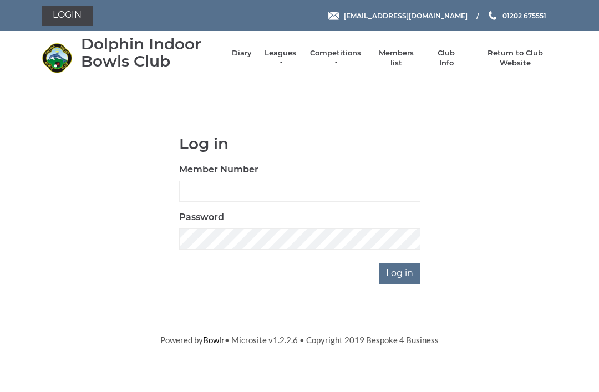
scroll to position [87, 0]
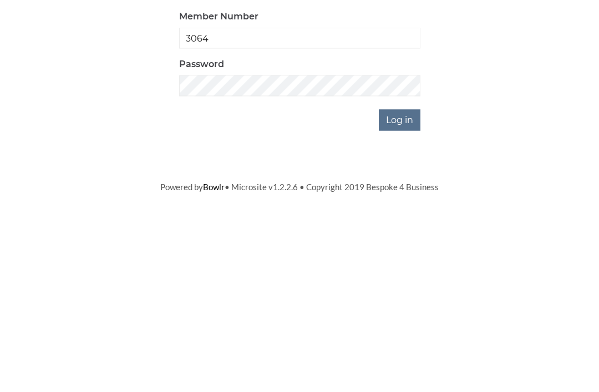
type input "3064"
click at [410, 263] on input "Log in" at bounding box center [400, 273] width 42 height 21
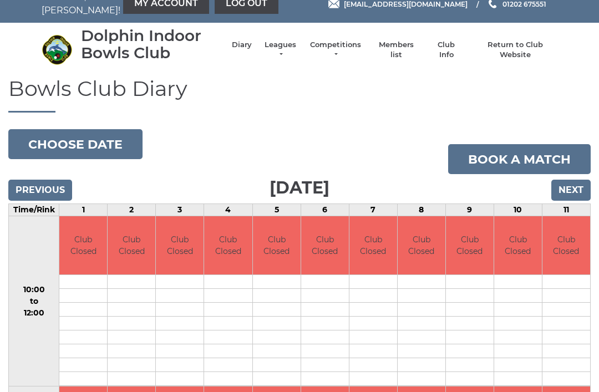
scroll to position [14, 0]
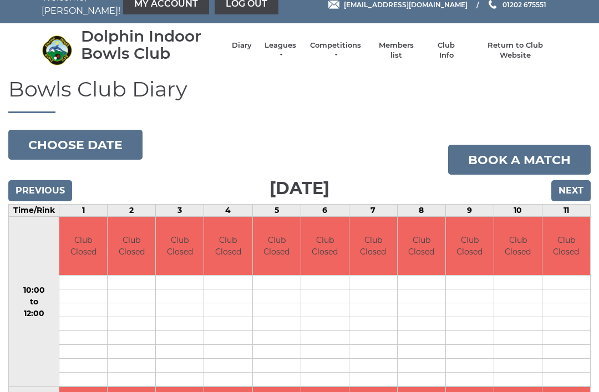
click at [576, 186] on input "Next" at bounding box center [570, 190] width 39 height 21
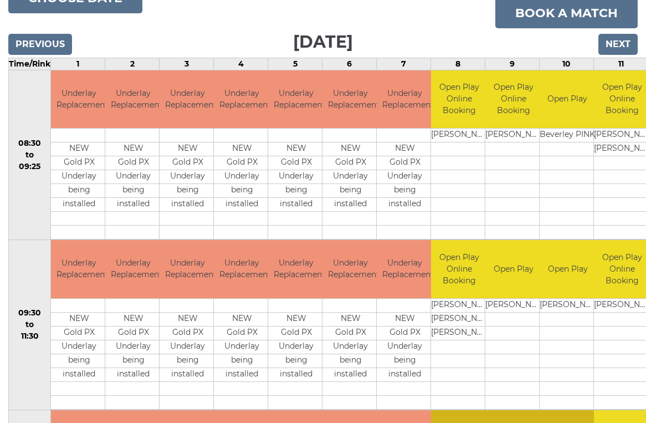
scroll to position [162, 0]
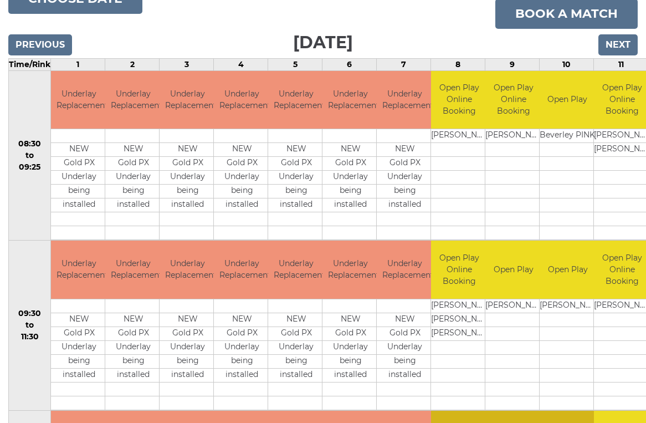
click at [622, 49] on input "Next" at bounding box center [618, 44] width 39 height 21
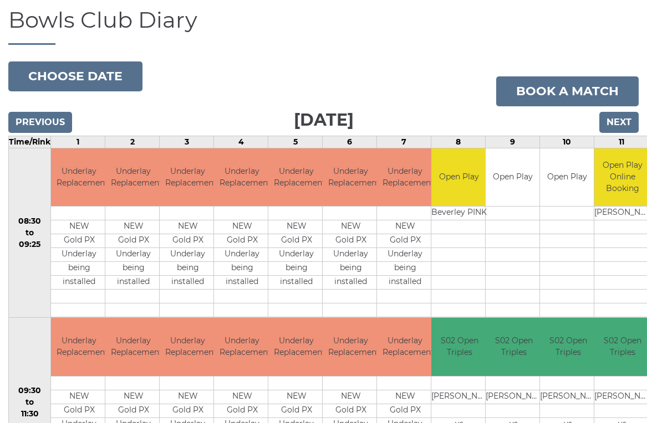
scroll to position [83, 0]
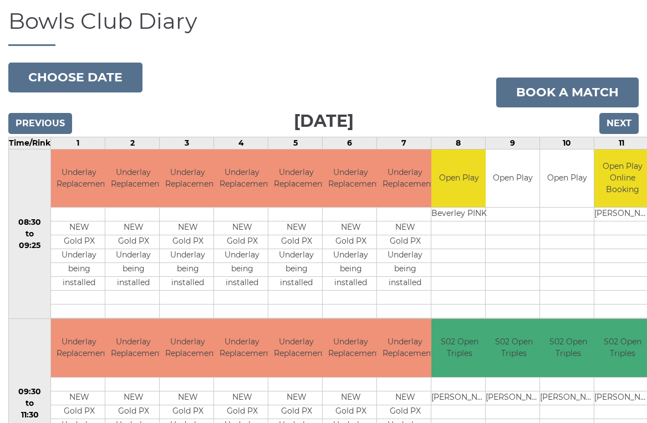
click at [620, 123] on input "Next" at bounding box center [618, 123] width 39 height 21
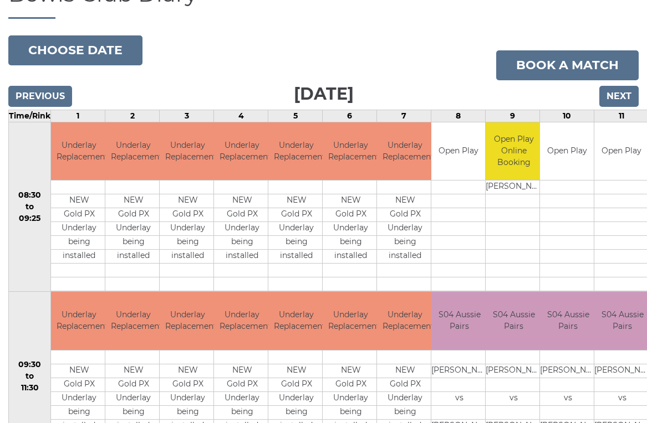
scroll to position [110, 0]
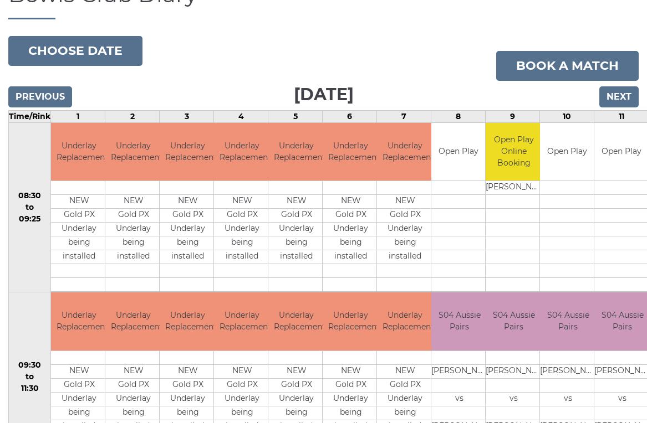
click at [622, 94] on input "Next" at bounding box center [618, 96] width 39 height 21
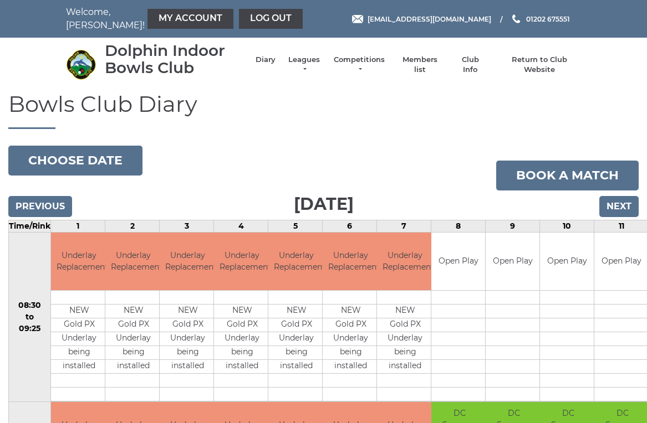
click at [623, 205] on input "Next" at bounding box center [618, 206] width 39 height 21
click at [628, 205] on input "Next" at bounding box center [618, 206] width 39 height 21
click at [627, 197] on input "Next" at bounding box center [618, 206] width 39 height 21
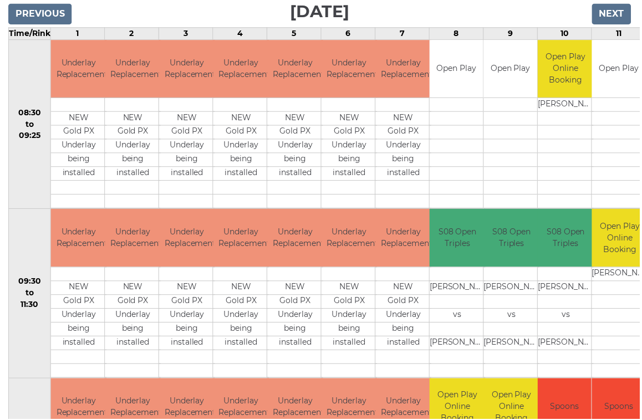
scroll to position [191, 0]
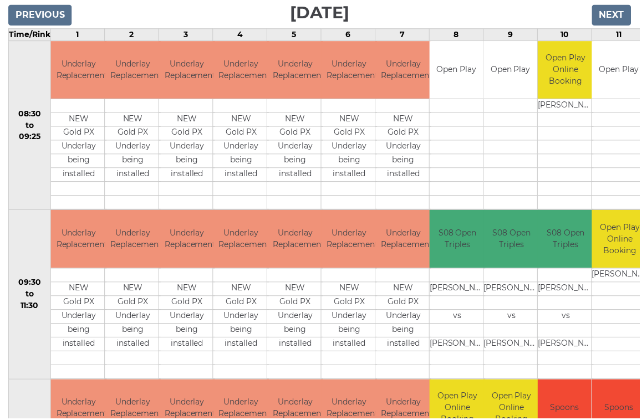
click at [616, 10] on input "Next" at bounding box center [613, 15] width 39 height 21
click at [614, 26] on input "Next" at bounding box center [613, 15] width 39 height 21
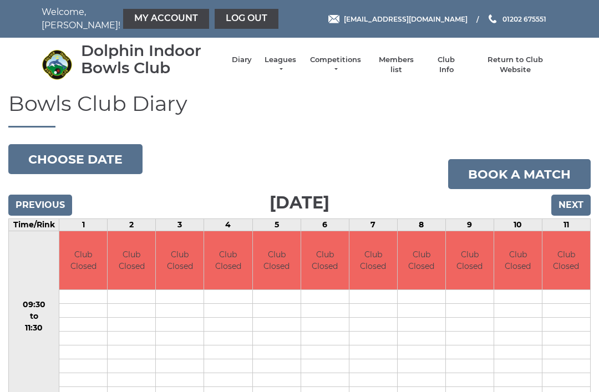
click at [574, 202] on input "Next" at bounding box center [570, 205] width 39 height 21
click at [568, 205] on input "Next" at bounding box center [570, 205] width 39 height 21
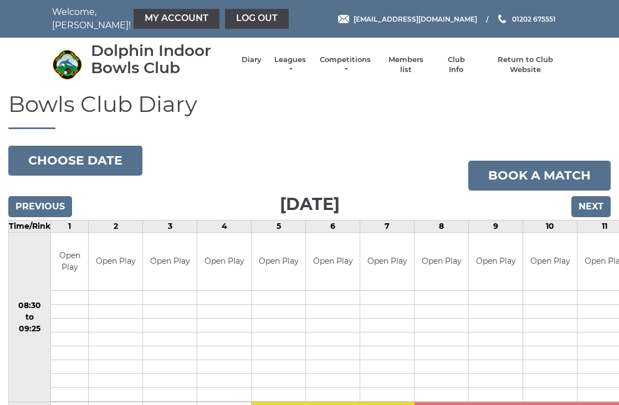
click at [596, 207] on input "Next" at bounding box center [590, 206] width 39 height 21
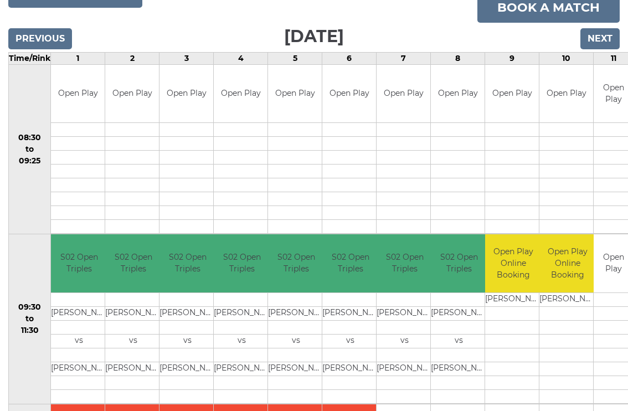
scroll to position [168, 0]
click at [604, 37] on input "Next" at bounding box center [600, 38] width 39 height 21
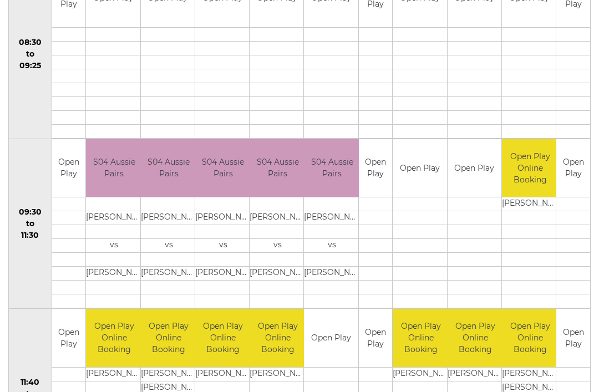
scroll to position [262, 0]
click at [328, 338] on td "Open Play" at bounding box center [331, 338] width 54 height 58
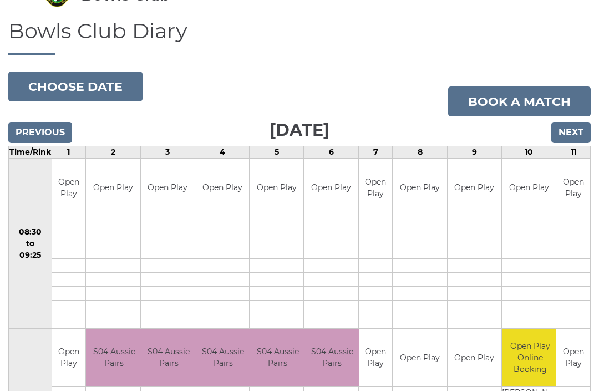
scroll to position [73, 0]
click at [525, 98] on link "Book a match" at bounding box center [519, 101] width 142 height 30
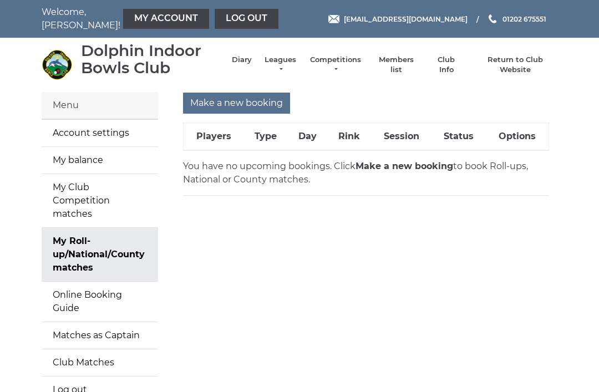
click at [254, 101] on input "Make a new booking" at bounding box center [236, 103] width 107 height 21
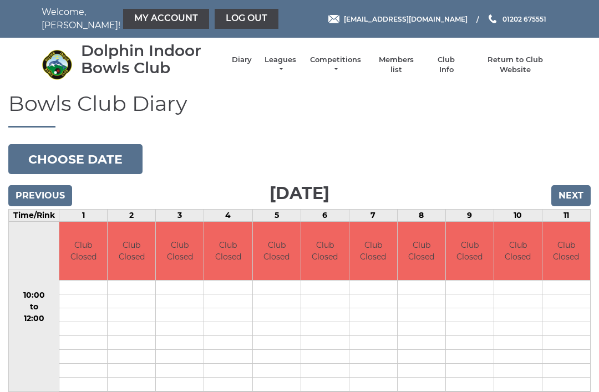
click at [97, 155] on button "Choose date" at bounding box center [75, 159] width 134 height 30
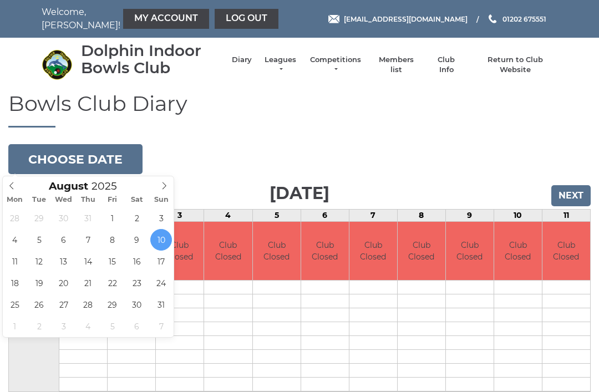
type input "2025-08-18"
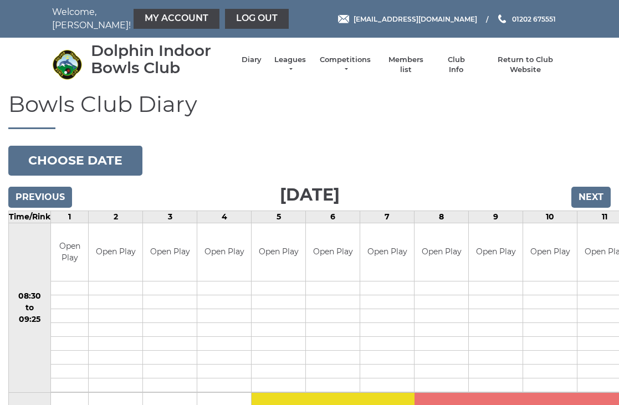
click at [593, 194] on input "Next" at bounding box center [590, 197] width 39 height 21
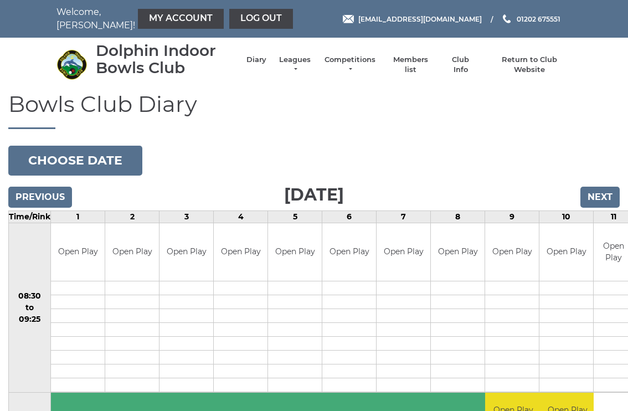
scroll to position [3, 0]
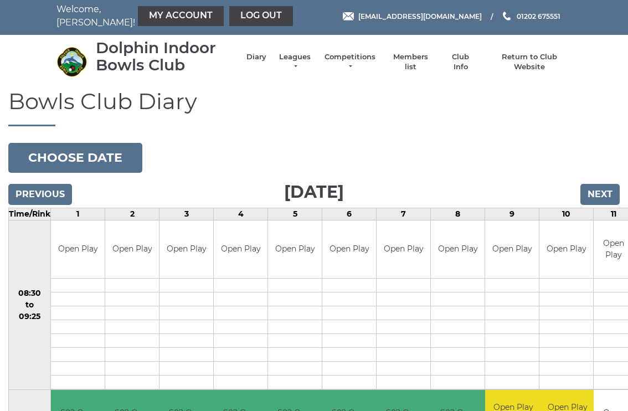
click at [606, 192] on input "Next" at bounding box center [600, 194] width 39 height 21
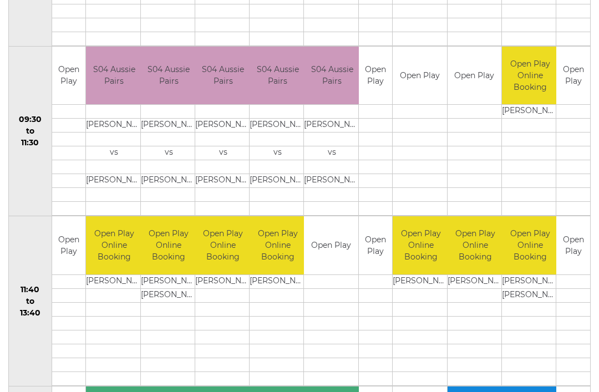
scroll to position [345, 0]
click at [0, 0] on link "Book slot" at bounding box center [0, 0] width 0 height 0
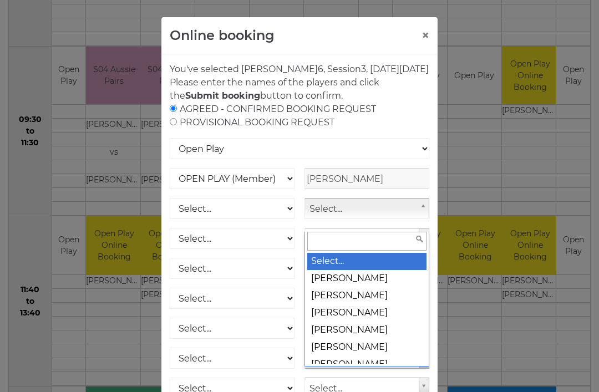
scroll to position [345, 0]
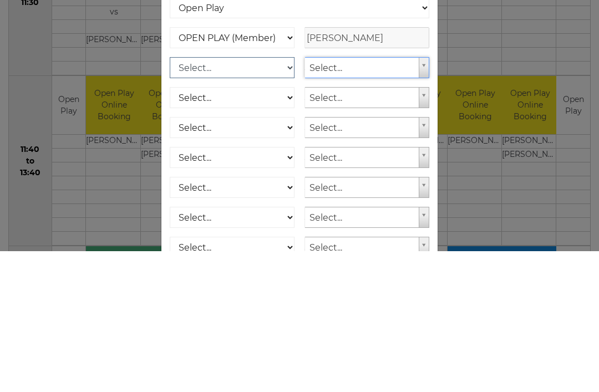
click at [290, 198] on select "Select... OPEN PLAY (Member) OPEN PLAY (Visitor) OPEN PLAY 1 HOUR (Member) OPEN…" at bounding box center [232, 208] width 125 height 21
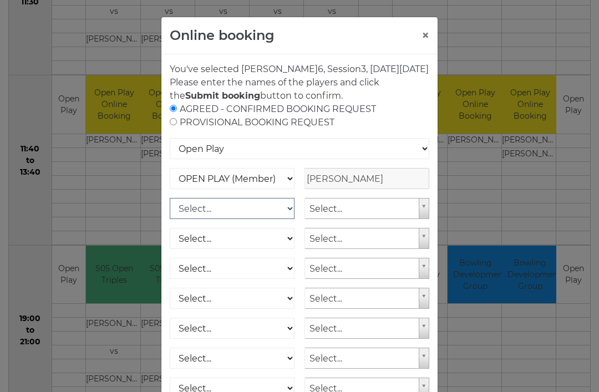
select select "1_12"
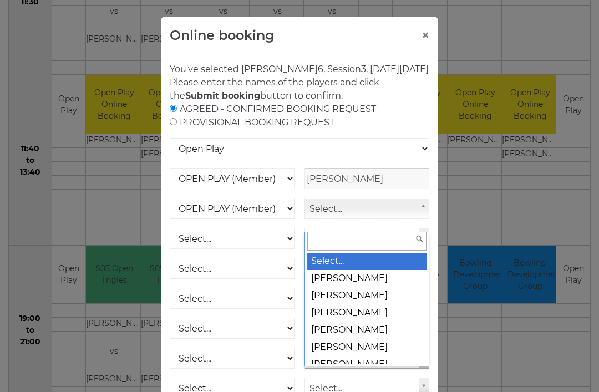
scroll to position [485, 0]
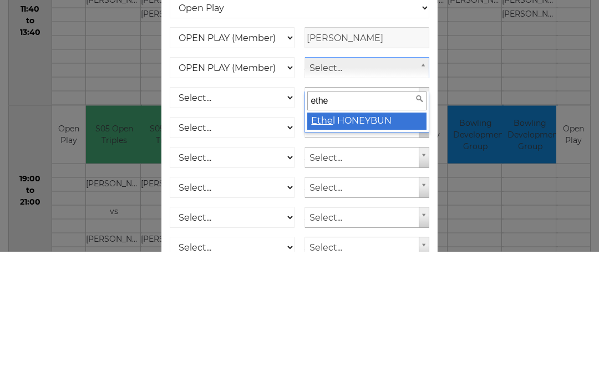
type input "ethel"
select select "753"
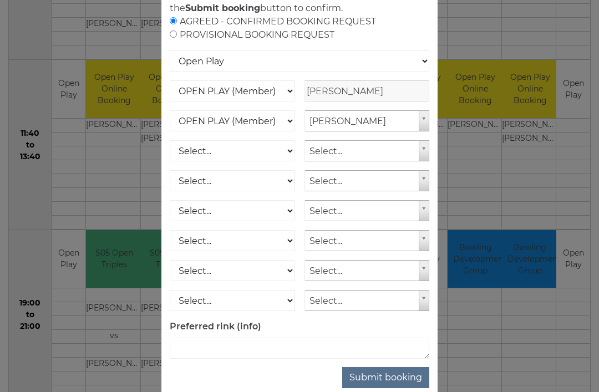
scroll to position [87, 0]
click at [395, 388] on button "Submit booking" at bounding box center [385, 377] width 87 height 21
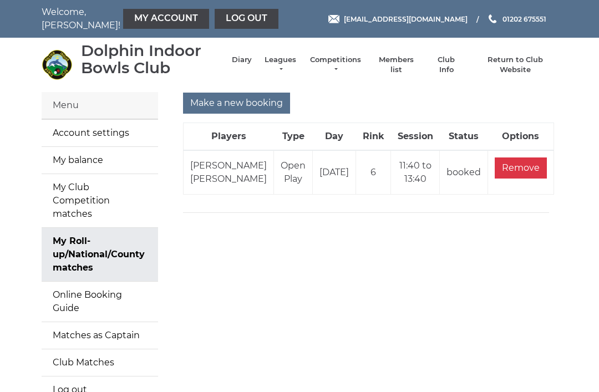
click at [226, 22] on link "Log out" at bounding box center [246, 19] width 64 height 20
